Goal: Check status: Check status

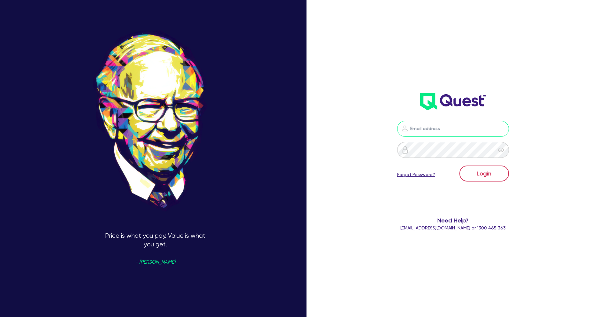
type input "[PERSON_NAME][EMAIL_ADDRESS][PERSON_NAME][DOMAIN_NAME]"
click at [473, 172] on button "Login" at bounding box center [483, 173] width 49 height 16
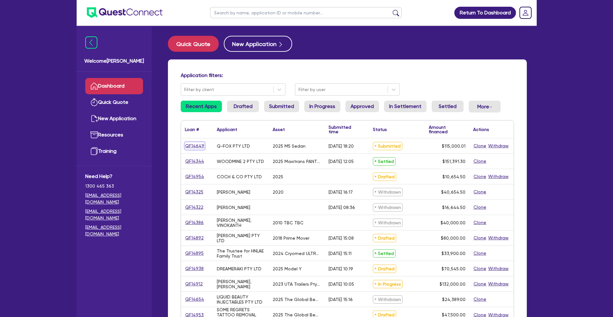
click at [196, 144] on link "QF14649" at bounding box center [195, 145] width 20 height 7
select select "CARS_AND_LIGHT_TRUCKS"
select select "PASSENGER_VEHICLES"
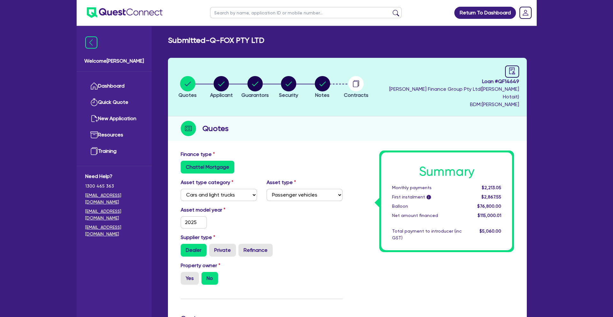
click at [229, 13] on input "text" at bounding box center [305, 12] width 191 height 11
type input "qfox"
click button "submit" at bounding box center [396, 14] width 10 height 9
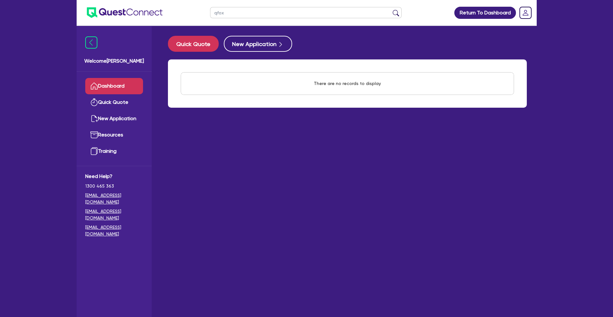
click at [114, 84] on link "Dashboard" at bounding box center [114, 86] width 58 height 16
